Goal: Navigation & Orientation: Find specific page/section

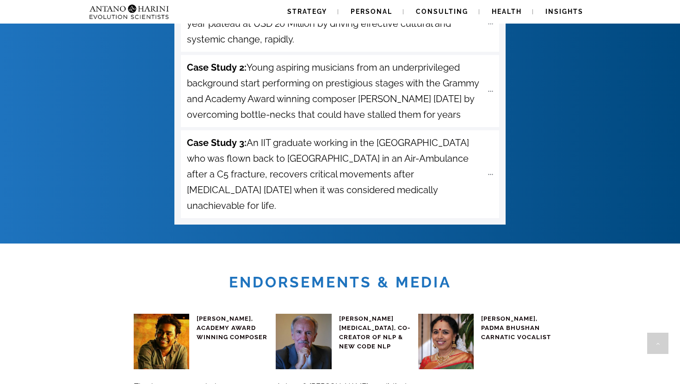
scroll to position [3917, 0]
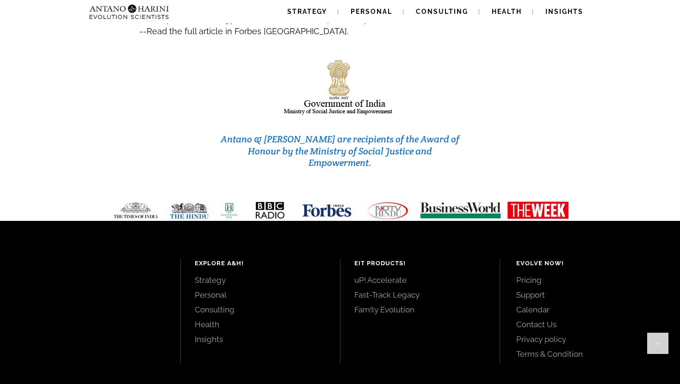
click at [527, 320] on link "Contact Us" at bounding box center [587, 325] width 143 height 10
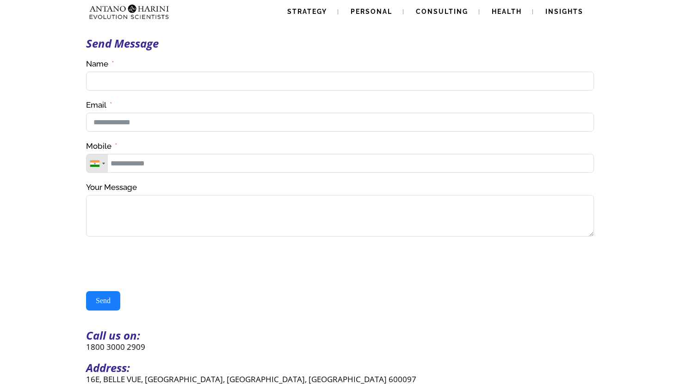
scroll to position [267, 0]
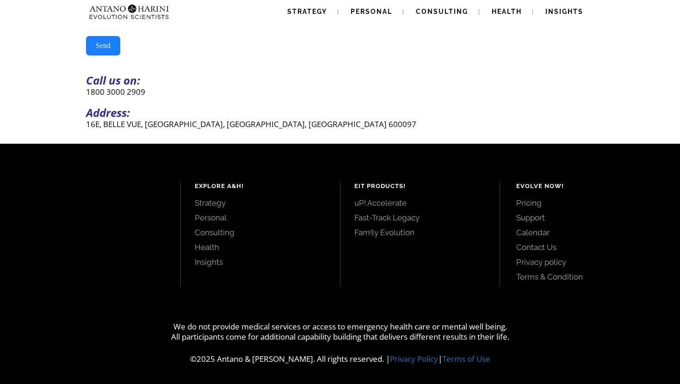
click at [519, 202] on link "Pricing" at bounding box center [587, 203] width 143 height 10
